Goal: Task Accomplishment & Management: Complete application form

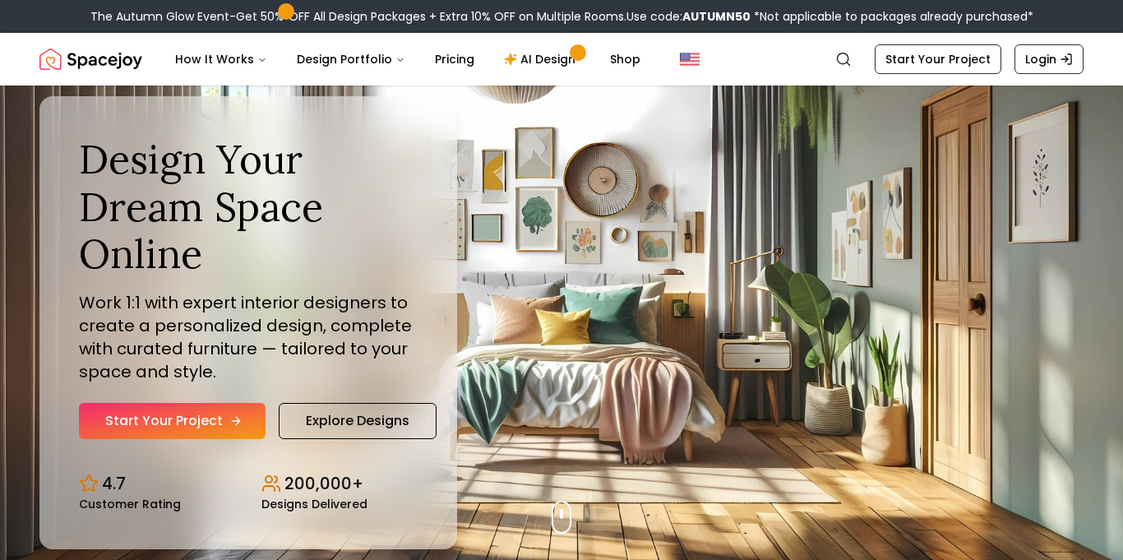
click at [203, 423] on link "Start Your Project" at bounding box center [172, 421] width 187 height 36
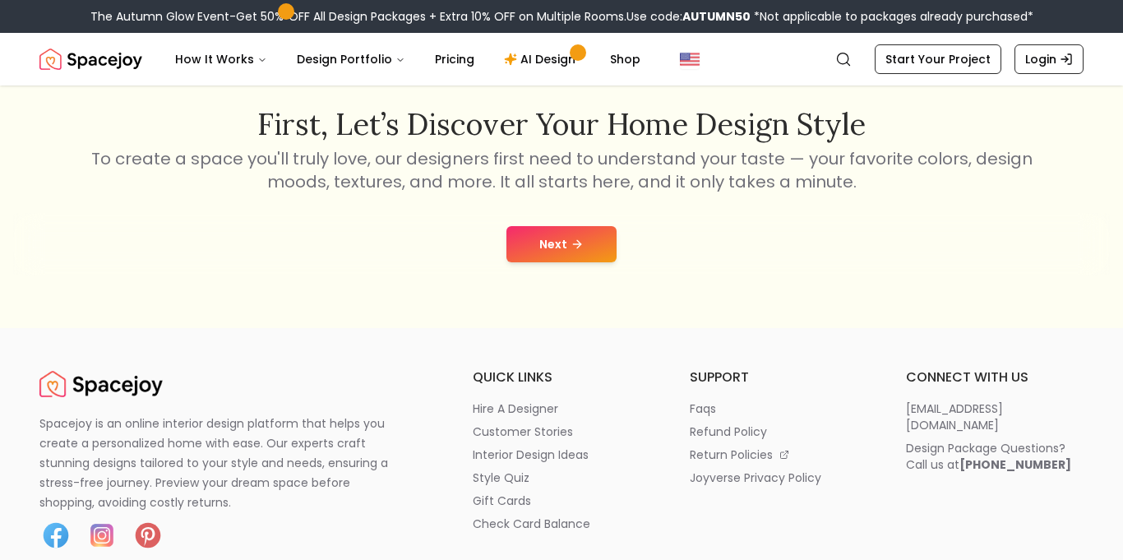
scroll to position [268, 0]
click at [584, 257] on button "Next" at bounding box center [561, 243] width 110 height 36
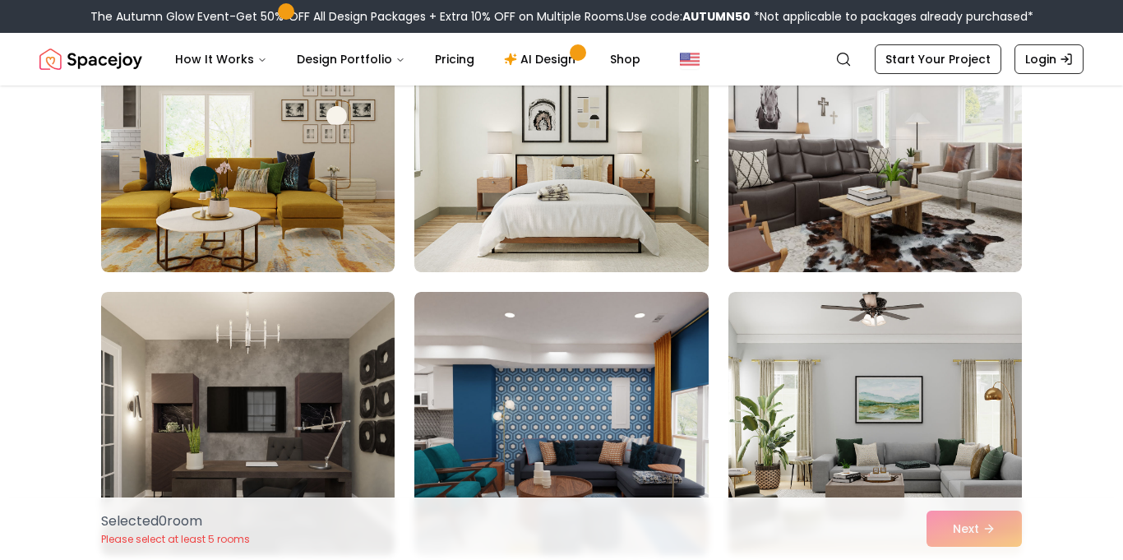
scroll to position [783, 0]
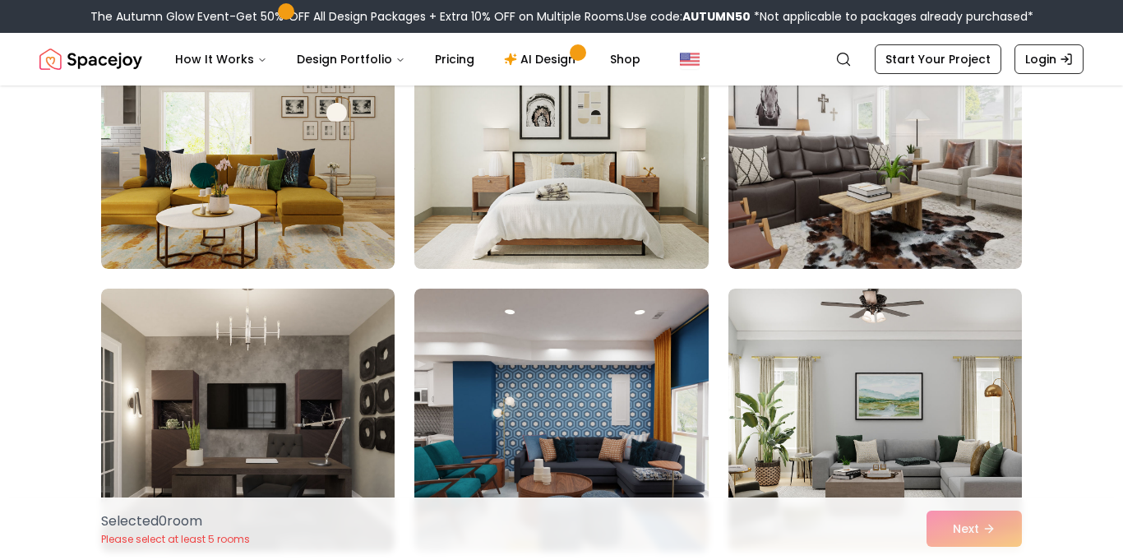
click at [542, 211] on img at bounding box center [561, 137] width 308 height 276
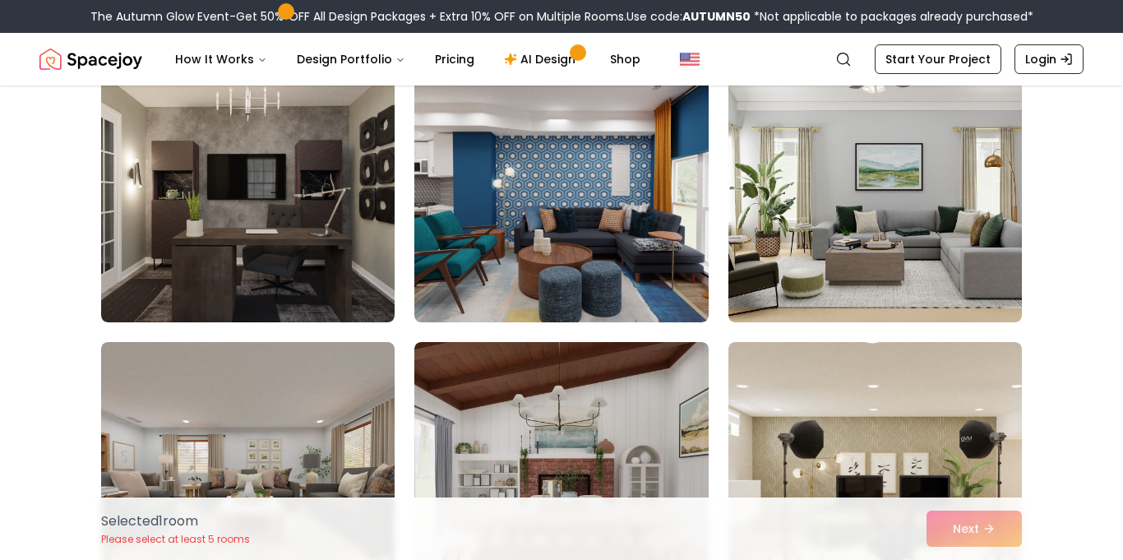
scroll to position [1017, 0]
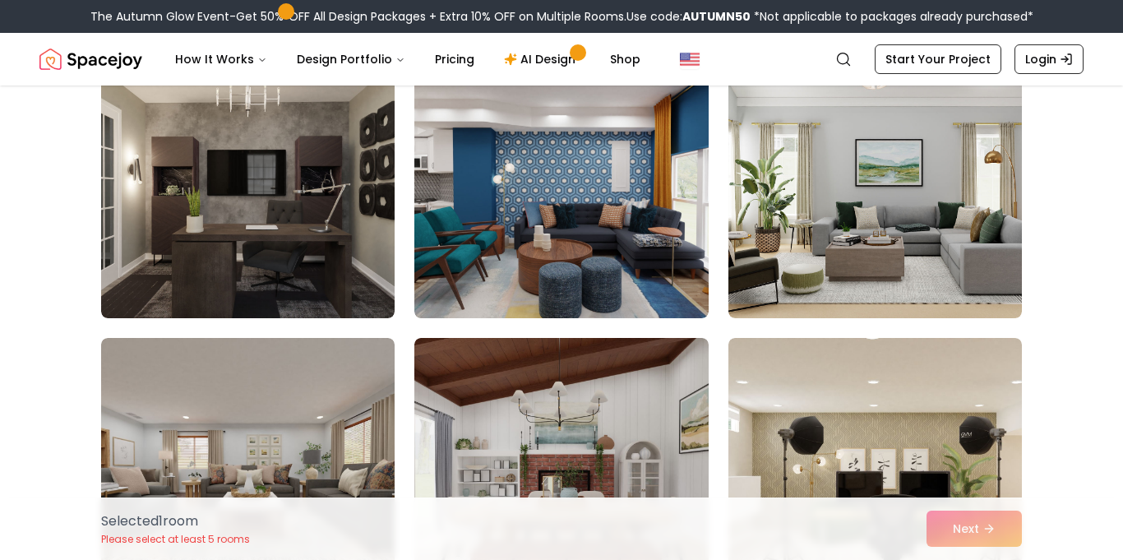
click at [543, 216] on img at bounding box center [560, 186] width 293 height 263
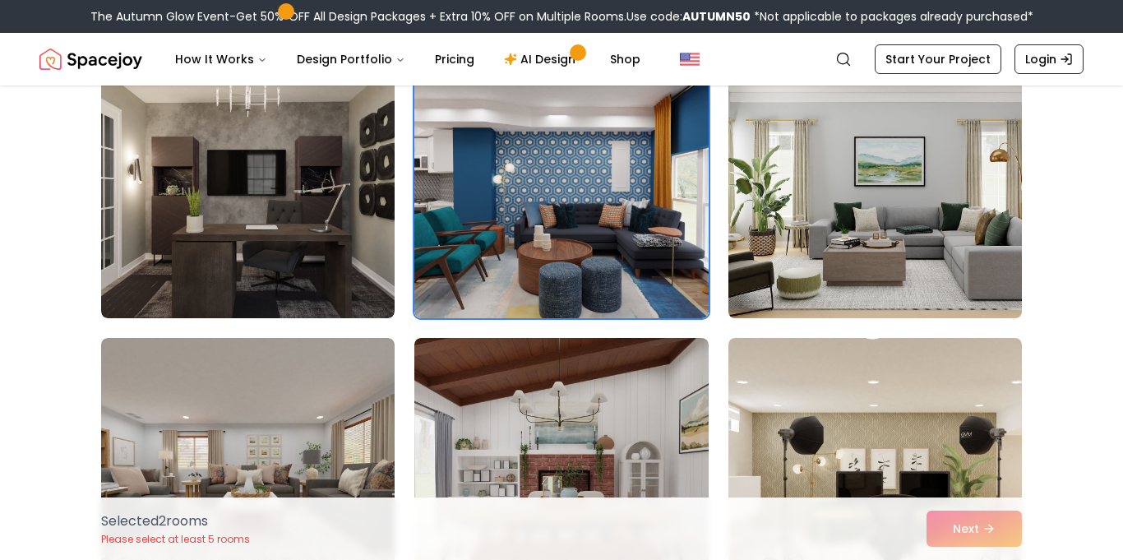
click at [779, 242] on img at bounding box center [875, 186] width 308 height 276
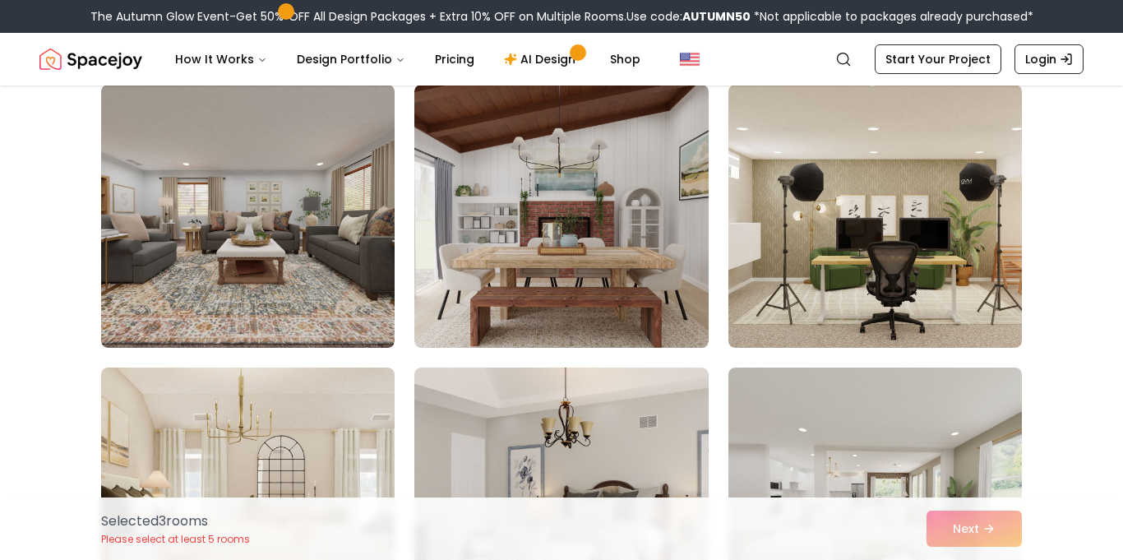
scroll to position [1276, 0]
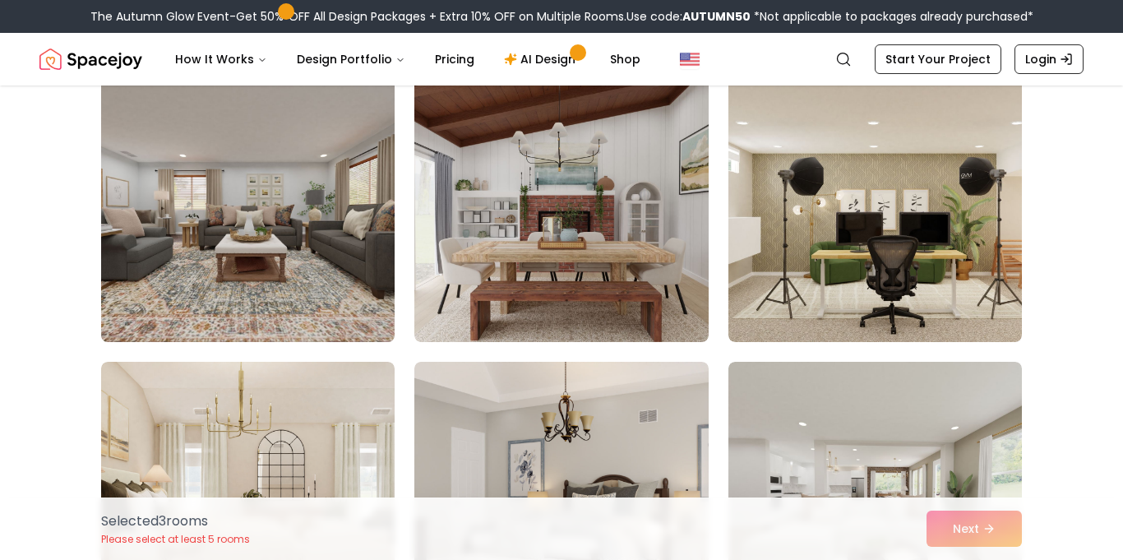
click at [318, 213] on img at bounding box center [248, 210] width 308 height 276
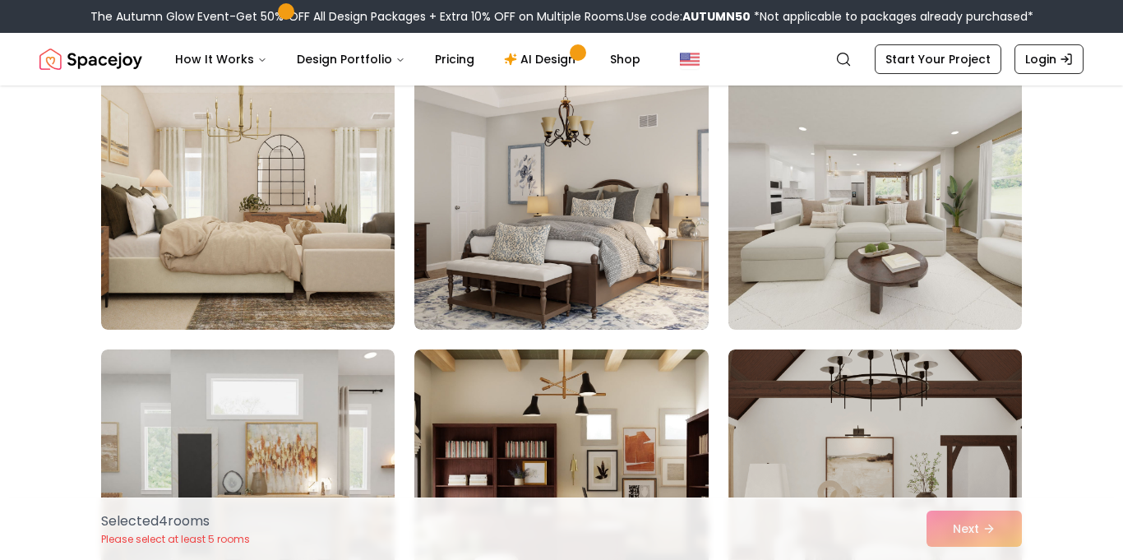
scroll to position [1591, 0]
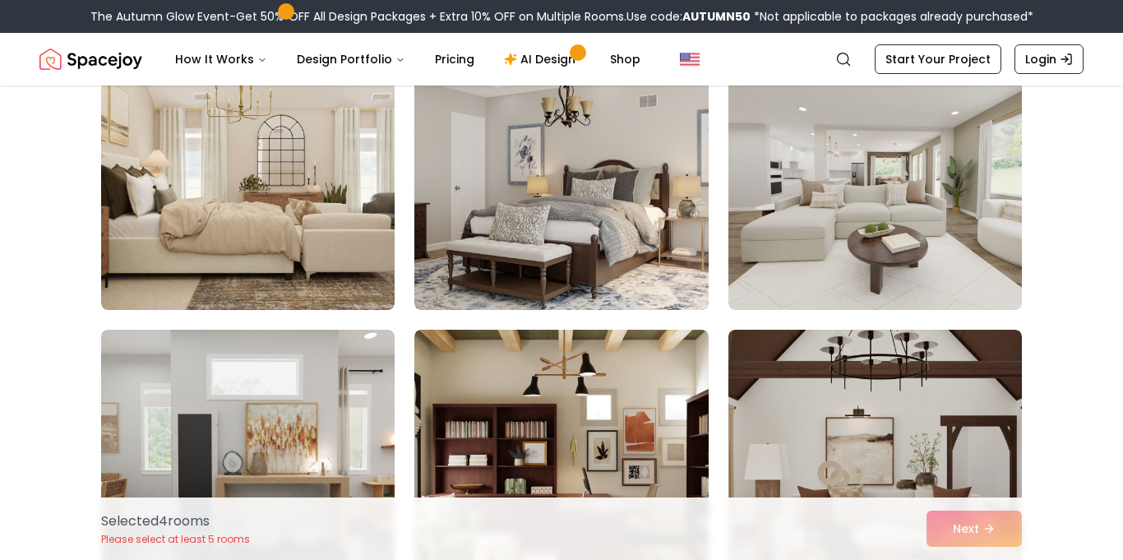
click at [318, 213] on img at bounding box center [247, 178] width 293 height 263
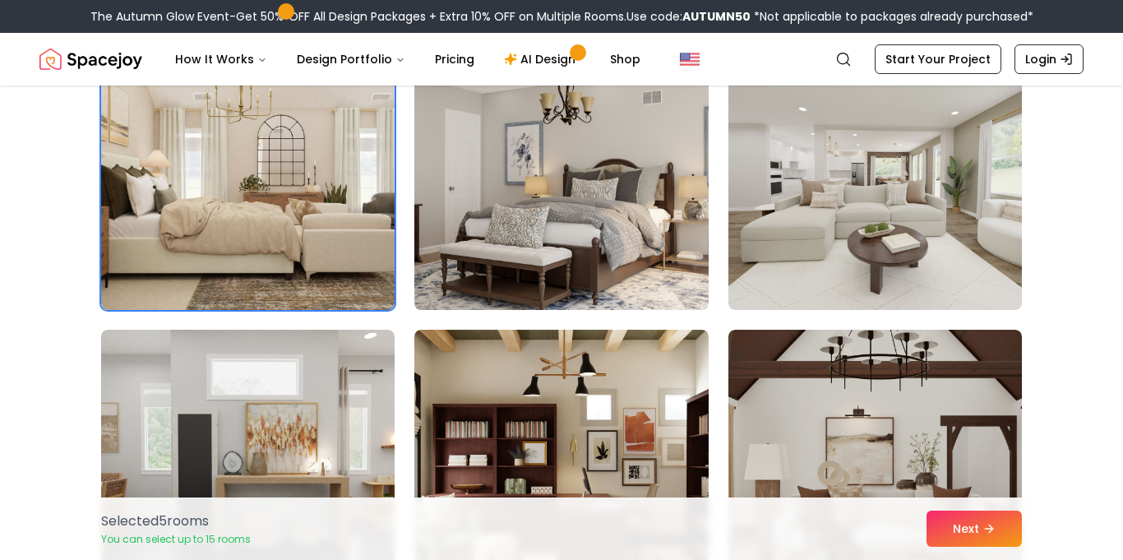
click at [577, 186] on img at bounding box center [561, 178] width 308 height 276
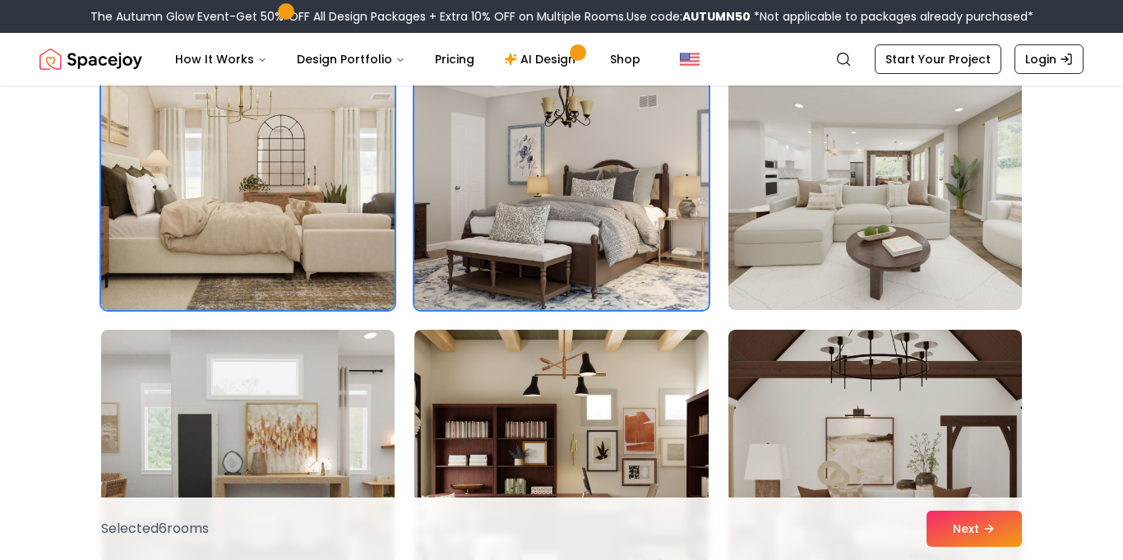
click at [838, 204] on img at bounding box center [875, 178] width 308 height 276
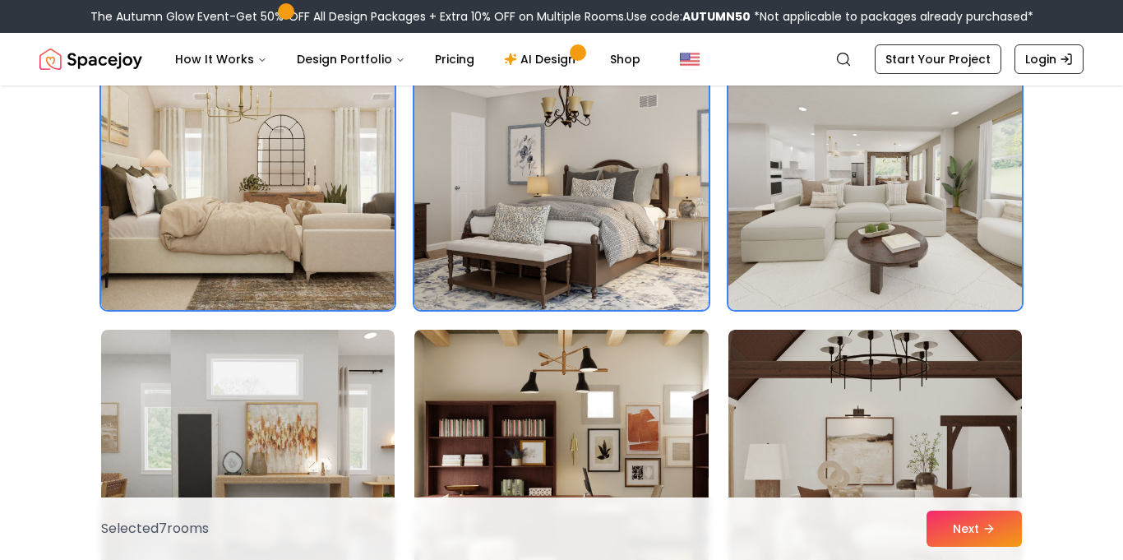
click at [576, 387] on img at bounding box center [561, 461] width 308 height 276
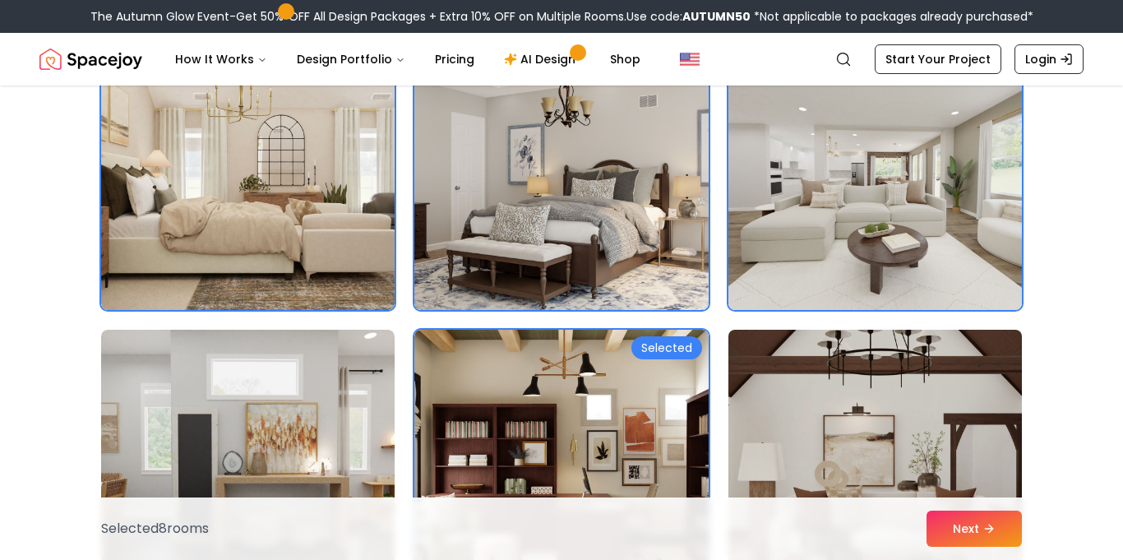
click at [796, 399] on img at bounding box center [875, 461] width 308 height 276
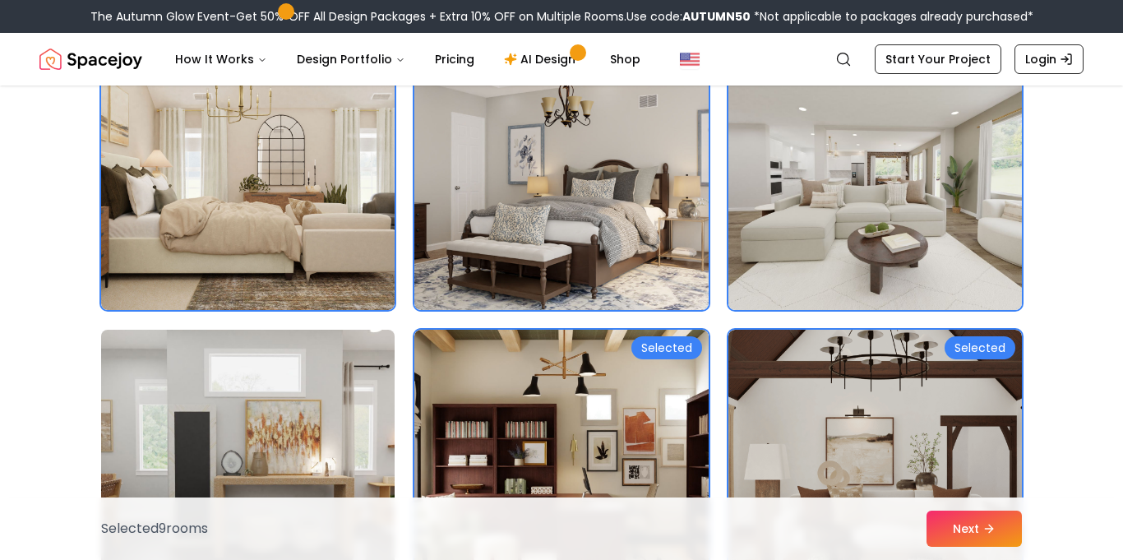
click at [295, 367] on img at bounding box center [248, 461] width 308 height 276
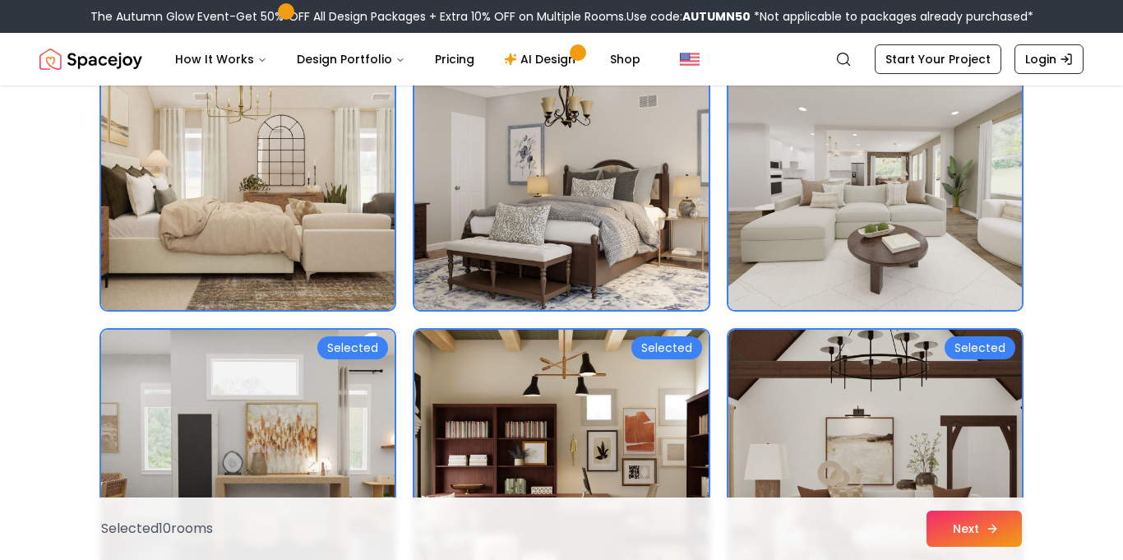
click at [964, 533] on button "Next" at bounding box center [973, 528] width 95 height 36
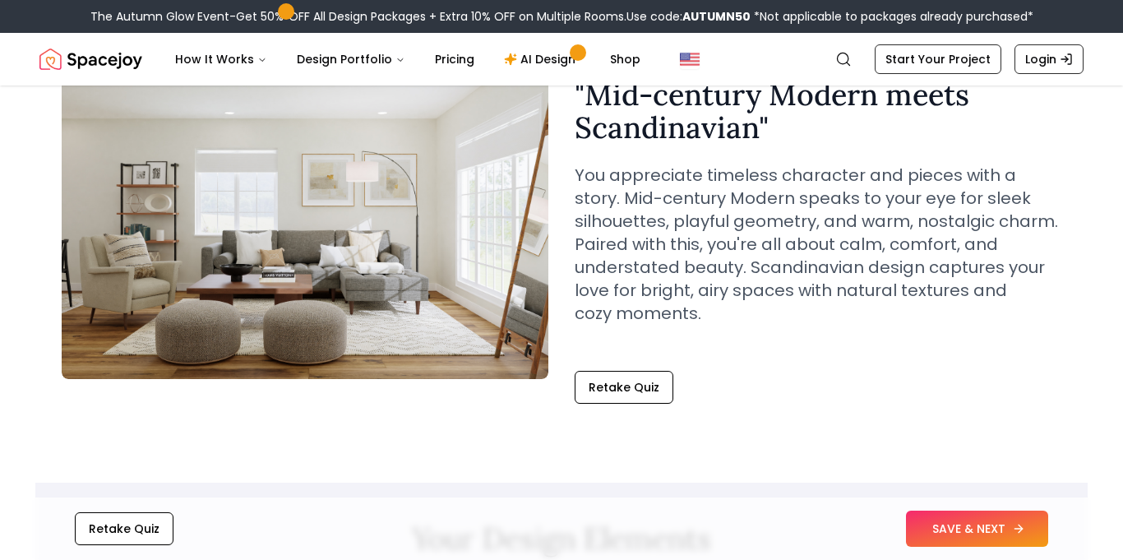
scroll to position [132, 0]
click at [965, 524] on button "SAVE & NEXT" at bounding box center [977, 528] width 142 height 36
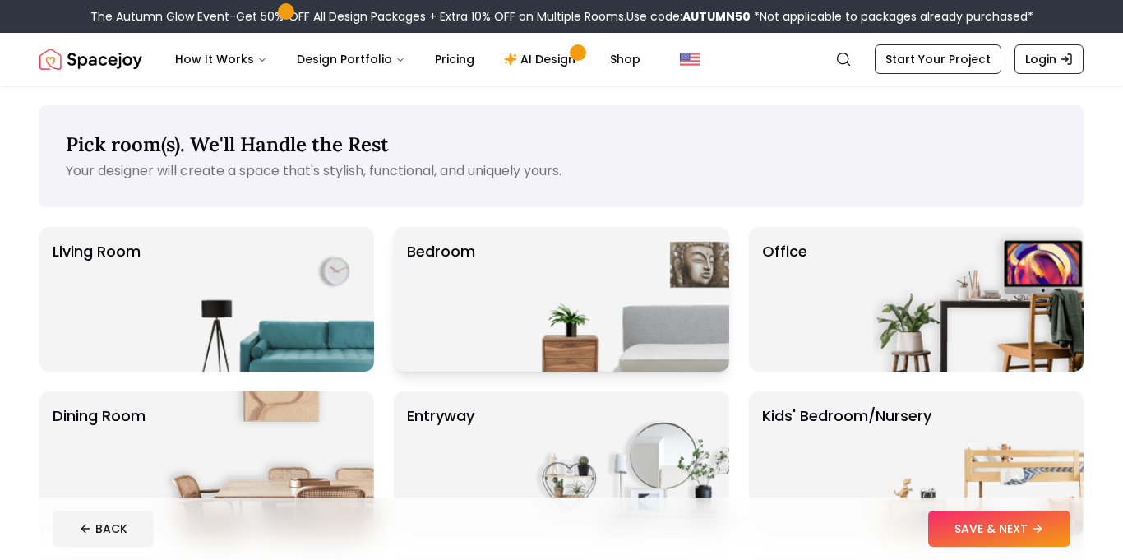
click at [558, 316] on img at bounding box center [624, 299] width 210 height 145
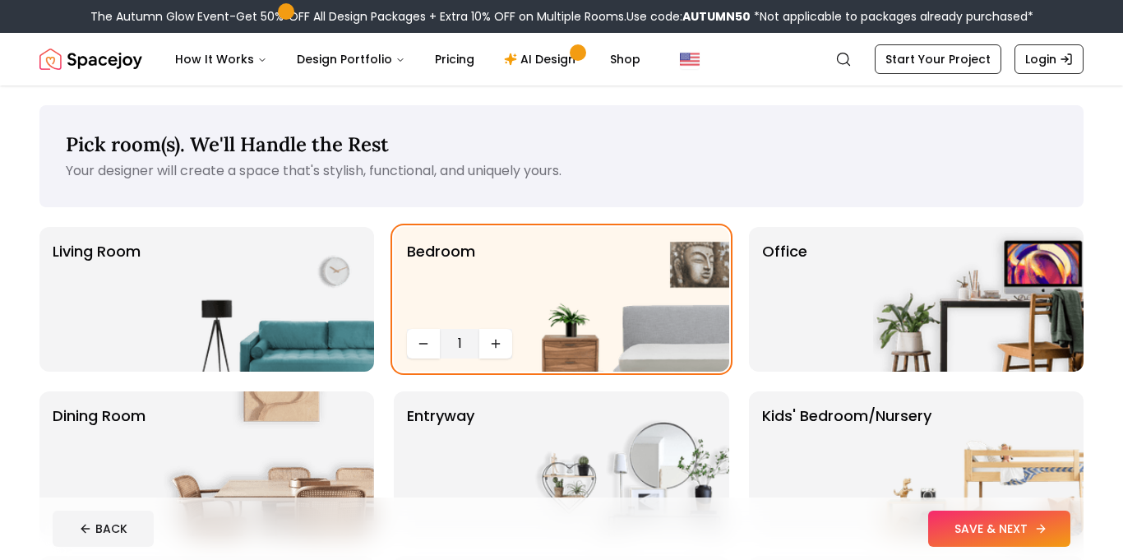
click at [961, 523] on button "SAVE & NEXT" at bounding box center [999, 528] width 142 height 36
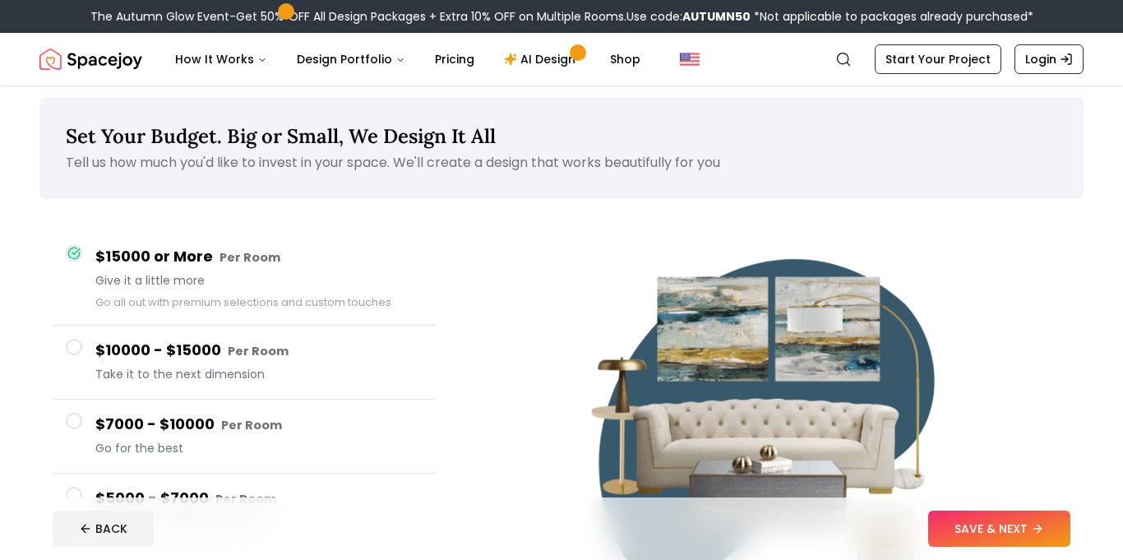
scroll to position [7, 0]
